Goal: Task Accomplishment & Management: Use online tool/utility

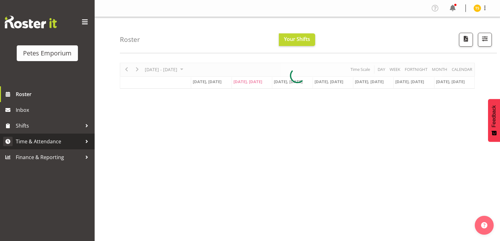
click at [48, 144] on span "Time & Attendance" at bounding box center [49, 141] width 66 height 9
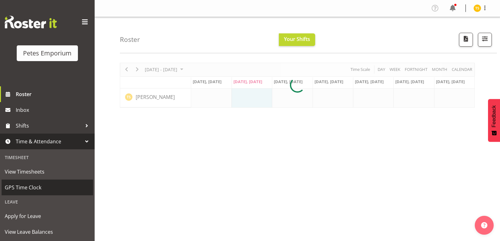
click at [30, 187] on span "GPS Time Clock" at bounding box center [47, 187] width 85 height 9
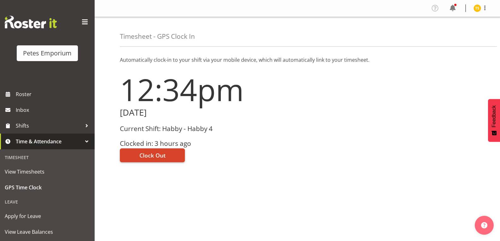
click at [152, 156] on span "Clock Out" at bounding box center [152, 155] width 26 height 8
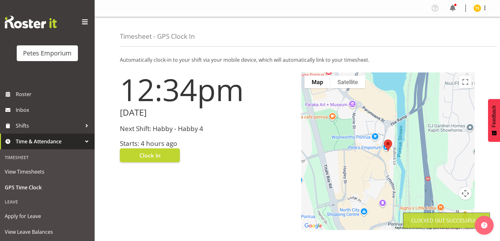
click at [475, 9] on img at bounding box center [478, 8] width 8 height 8
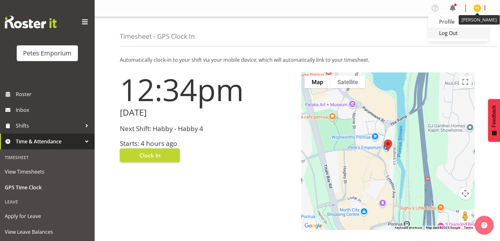
click at [450, 33] on link "Log Out" at bounding box center [458, 32] width 61 height 11
